Goal: Book appointment/travel/reservation

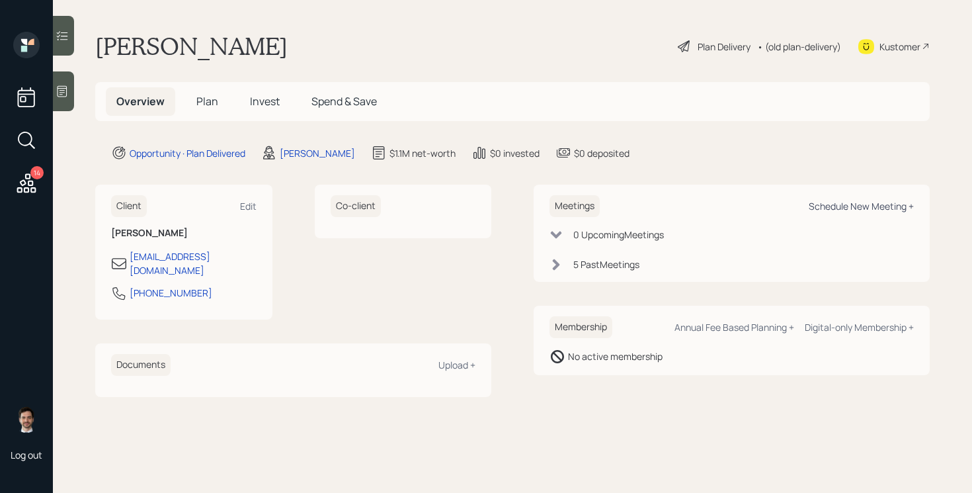
click at [864, 210] on div "Schedule New Meeting +" at bounding box center [861, 206] width 105 height 13
select select "ef6b64e1-8f62-4a74-b865-a7df4b35b836"
